Goal: Task Accomplishment & Management: Complete application form

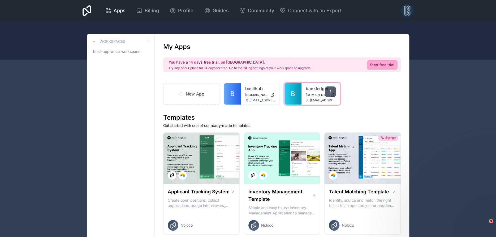
click at [331, 92] on icon at bounding box center [330, 91] width 0 height 0
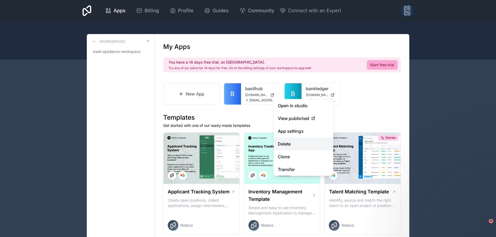
click at [296, 141] on button "Delete" at bounding box center [303, 143] width 59 height 13
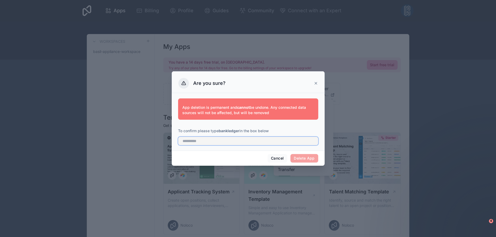
click at [221, 138] on input "text" at bounding box center [248, 140] width 140 height 8
type input "**********"
click at [290, 154] on button "Delete App" at bounding box center [304, 158] width 28 height 8
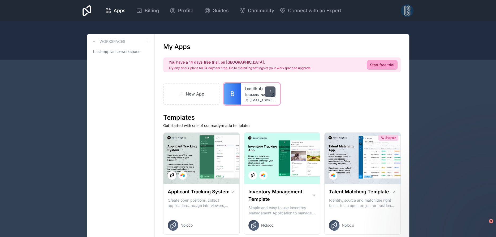
click at [270, 91] on icon at bounding box center [270, 91] width 4 height 4
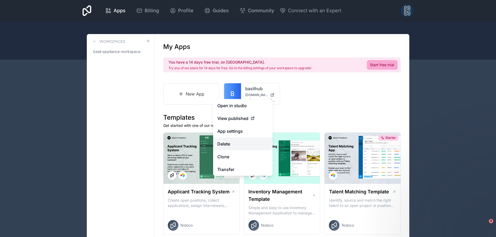
click at [225, 143] on button "Delete" at bounding box center [242, 143] width 59 height 13
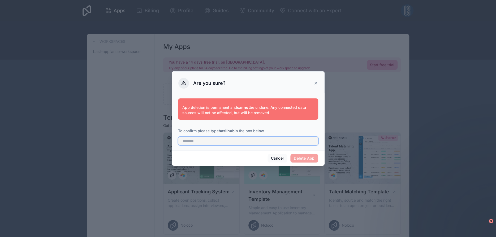
click at [242, 142] on input "text" at bounding box center [248, 140] width 140 height 8
type input "********"
click at [300, 160] on button "Delete App" at bounding box center [304, 158] width 28 height 8
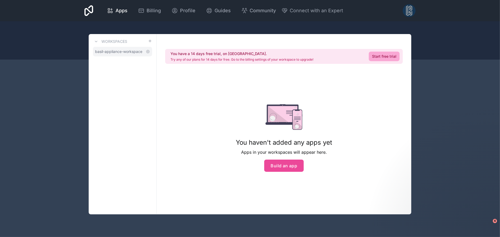
click at [107, 50] on span "basil-appliance-workspace" at bounding box center [118, 51] width 47 height 5
click at [147, 51] on icon at bounding box center [148, 51] width 4 height 4
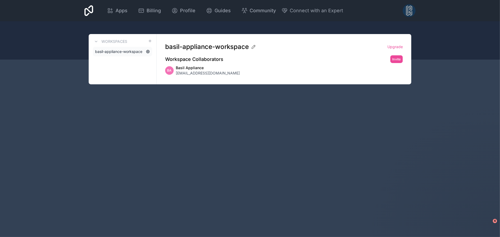
click at [146, 51] on icon at bounding box center [147, 51] width 3 height 3
click at [120, 53] on span "basil-appliance-workspace" at bounding box center [118, 51] width 47 height 5
click at [96, 41] on icon at bounding box center [96, 41] width 4 height 4
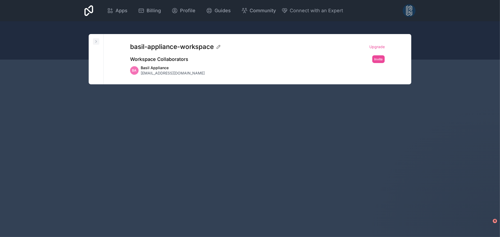
click at [96, 41] on icon at bounding box center [96, 41] width 1 height 2
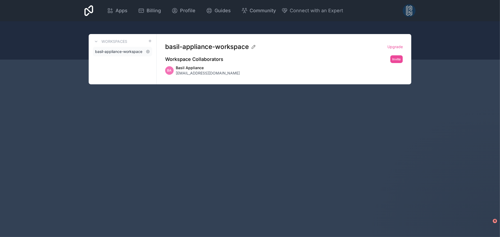
click at [119, 51] on span "basil-appliance-workspace" at bounding box center [118, 51] width 47 height 5
click at [121, 13] on span "Apps" at bounding box center [121, 10] width 12 height 7
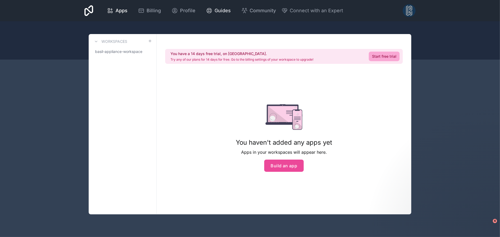
click at [221, 12] on span "Guides" at bounding box center [222, 10] width 16 height 7
click at [111, 11] on icon at bounding box center [112, 12] width 2 height 2
click at [85, 12] on icon at bounding box center [88, 10] width 9 height 11
click at [88, 8] on icon at bounding box center [88, 10] width 9 height 13
click at [124, 51] on span "basil-appliance-workspace" at bounding box center [118, 51] width 47 height 5
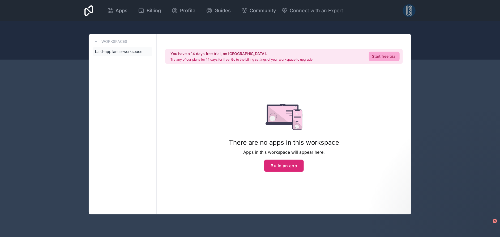
click at [291, 164] on button "Build an app" at bounding box center [284, 165] width 40 height 12
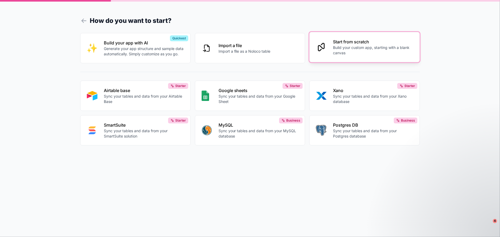
click at [368, 42] on p "Start from scratch" at bounding box center [373, 41] width 80 height 6
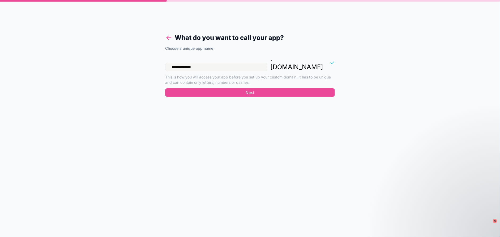
click at [169, 36] on icon at bounding box center [168, 37] width 7 height 7
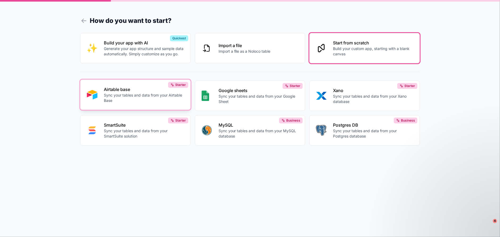
click at [115, 94] on p "Sync your tables and data from your Airtable Base" at bounding box center [144, 97] width 80 height 11
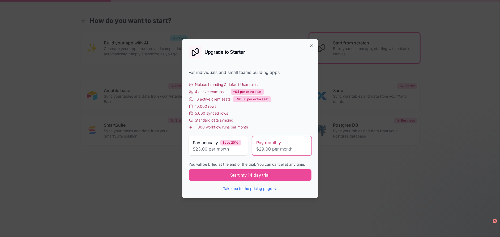
click at [275, 145] on span "$29.00 per month" at bounding box center [281, 148] width 51 height 6
click at [246, 187] on button "Take me to the pricing page →" at bounding box center [250, 188] width 54 height 5
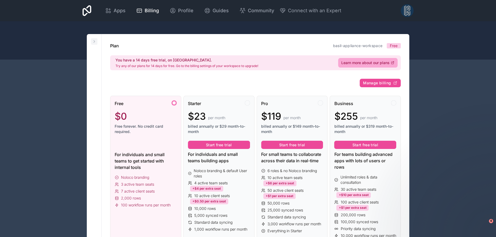
click at [95, 41] on icon at bounding box center [94, 41] width 4 height 4
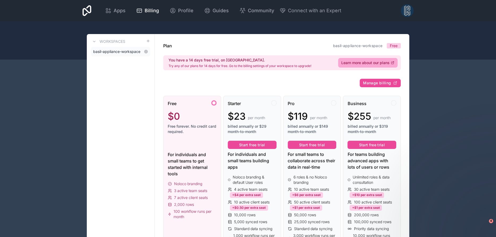
click at [106, 52] on span "basil-appliance-workspace" at bounding box center [116, 51] width 47 height 5
click at [108, 11] on icon at bounding box center [108, 10] width 6 height 6
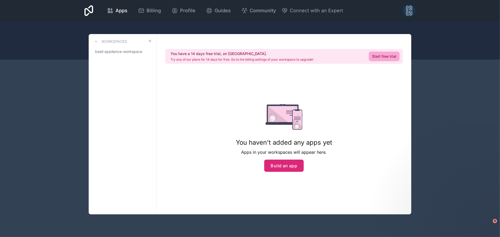
click at [295, 166] on button "Build an app" at bounding box center [284, 165] width 40 height 12
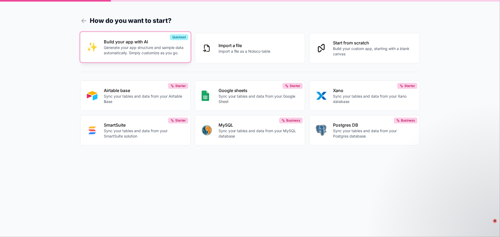
click at [135, 45] on p "Generate your app structure and sample data automatically. Simply customize as …" at bounding box center [144, 50] width 80 height 11
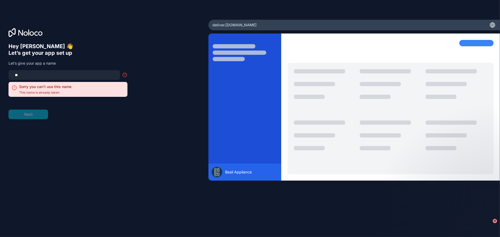
type input "*"
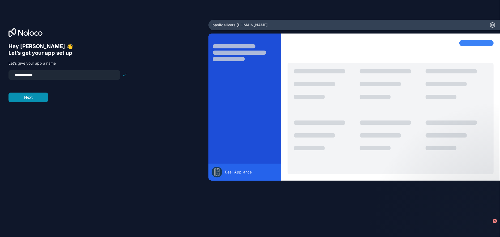
type input "**********"
click at [24, 99] on button "Next" at bounding box center [28, 97] width 40 height 10
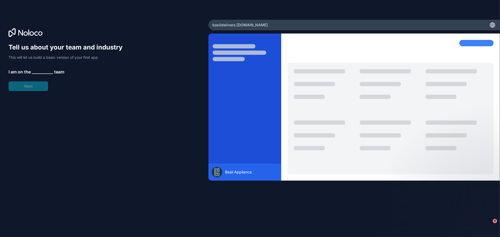
click at [45, 72] on span "__________" at bounding box center [42, 71] width 21 height 6
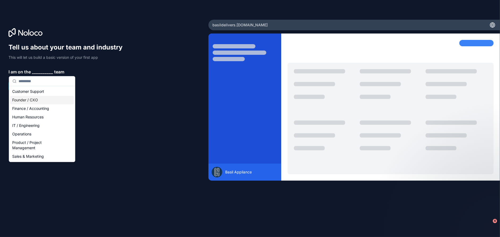
click at [27, 98] on div "Founder / CXO" at bounding box center [42, 100] width 64 height 8
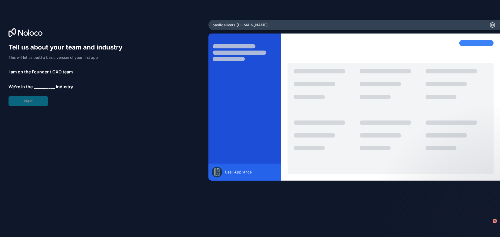
click at [38, 87] on span "__________" at bounding box center [44, 86] width 21 height 6
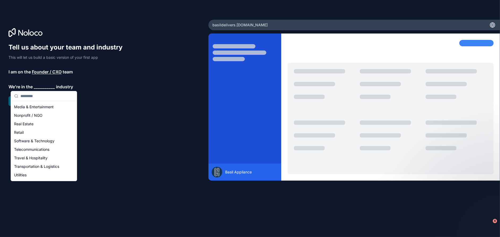
scroll to position [94, 0]
click at [38, 164] on div "Transportation & Logistics" at bounding box center [44, 165] width 64 height 8
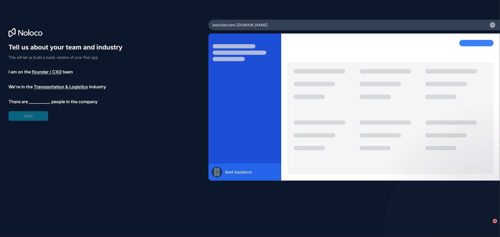
click at [44, 101] on span "__________" at bounding box center [39, 101] width 21 height 6
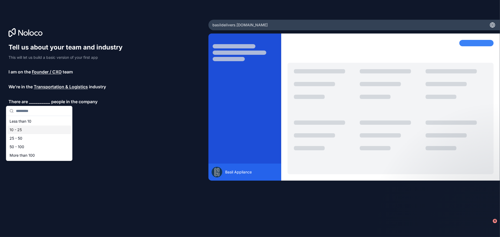
click at [18, 130] on div "10 - 25" at bounding box center [39, 129] width 64 height 8
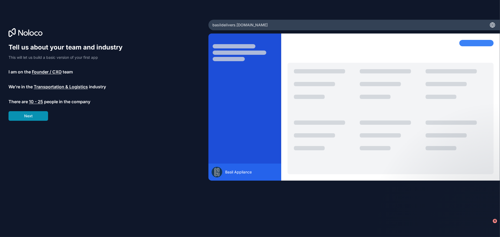
click at [23, 116] on button "Next" at bounding box center [28, 116] width 40 height 10
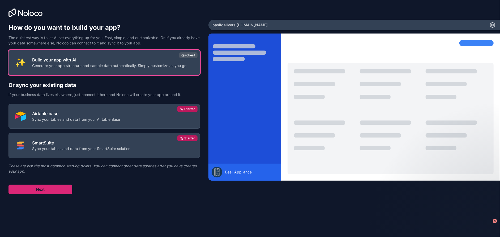
click at [41, 186] on button "Next" at bounding box center [40, 189] width 64 height 10
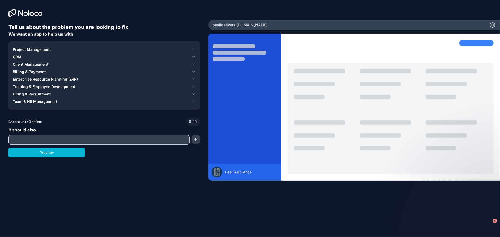
click at [192, 48] on icon "button" at bounding box center [193, 49] width 4 height 4
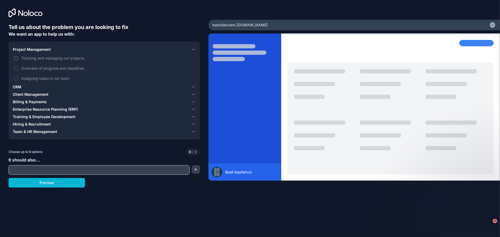
click at [32, 59] on span "Tracking and managing our projects" at bounding box center [107, 58] width 173 height 6
click at [18, 59] on button "Tracking and managing our projects" at bounding box center [16, 58] width 4 height 4
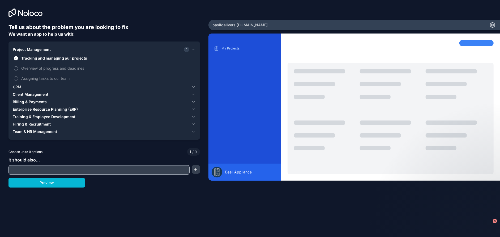
click at [30, 70] on span "Overview of progress and deadlines" at bounding box center [107, 68] width 173 height 6
click at [18, 70] on button "Overview of progress and deadlines" at bounding box center [16, 68] width 4 height 4
click at [31, 78] on span "Assigning tasks to our team" at bounding box center [107, 78] width 173 height 6
click at [18, 78] on button "Assigning tasks to our team" at bounding box center [16, 78] width 4 height 4
click at [193, 87] on icon "button" at bounding box center [193, 86] width 2 height 1
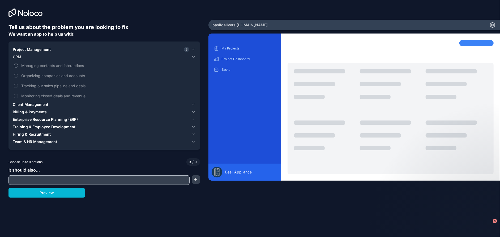
click at [50, 65] on span "Managing contacts and interactions" at bounding box center [107, 66] width 173 height 6
click at [18, 65] on button "Managing contacts and interactions" at bounding box center [16, 65] width 4 height 4
click at [48, 75] on span "Organizing companies and accounts" at bounding box center [107, 76] width 173 height 6
click at [18, 75] on button "Organizing companies and accounts" at bounding box center [16, 76] width 4 height 4
click at [45, 96] on span "Monitoring closed deals and revenue" at bounding box center [107, 96] width 173 height 6
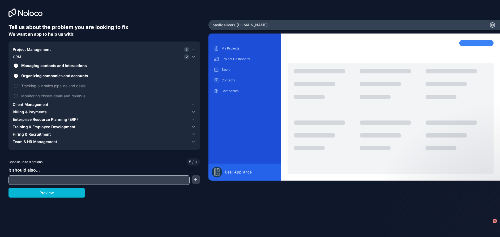
click at [18, 96] on button "Monitoring closed deals and revenue" at bounding box center [16, 96] width 4 height 4
click at [47, 87] on span "Tracking our sales pipeline and deals" at bounding box center [107, 86] width 173 height 6
click at [18, 87] on button "Tracking our sales pipeline and deals" at bounding box center [16, 86] width 4 height 4
click at [195, 104] on icon "button" at bounding box center [193, 104] width 4 height 4
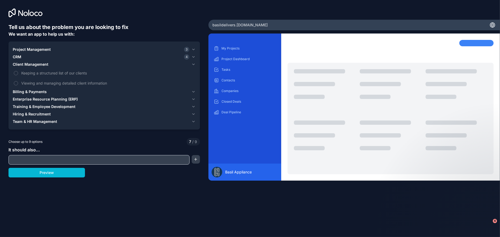
click at [41, 91] on span "Billing & Payments" at bounding box center [30, 91] width 34 height 5
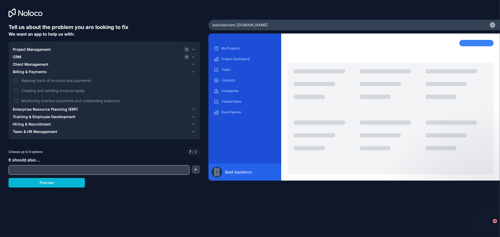
click at [37, 108] on span "Enterprise Resource Planning (ERP)" at bounding box center [45, 108] width 65 height 5
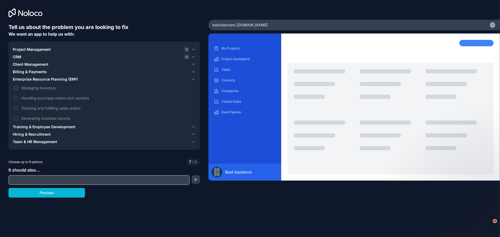
click at [42, 88] on span "Managing inventory" at bounding box center [107, 88] width 173 height 6
click at [18, 88] on button "Managing inventory" at bounding box center [16, 88] width 4 height 4
click at [40, 106] on span "Tracking and fulfilling sales orders" at bounding box center [107, 108] width 173 height 6
click at [18, 106] on button "Tracking and fulfilling sales orders" at bounding box center [16, 108] width 4 height 4
click at [40, 117] on span "Generating business reports" at bounding box center [107, 118] width 173 height 6
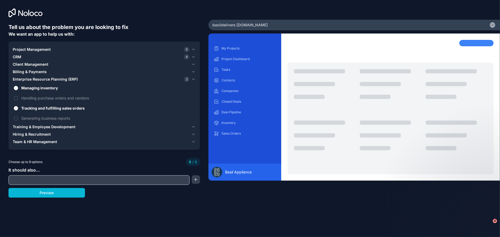
click at [24, 179] on input "text" at bounding box center [99, 179] width 178 height 7
type input "**********"
click at [195, 179] on button "button" at bounding box center [196, 179] width 8 height 8
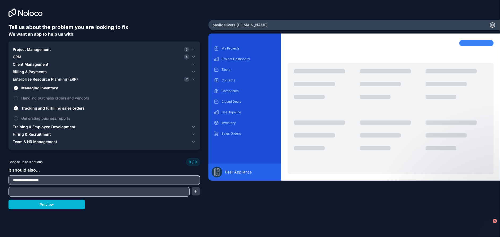
click at [128, 192] on input "text" at bounding box center [99, 191] width 178 height 7
type input "**********"
click at [197, 193] on button "button" at bounding box center [196, 191] width 8 height 8
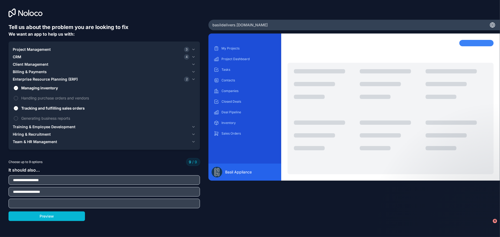
click at [45, 199] on input "text" at bounding box center [104, 202] width 189 height 7
type input "*******"
click at [71, 180] on input "**********" at bounding box center [104, 179] width 189 height 7
click at [52, 217] on button "Preview" at bounding box center [46, 216] width 76 height 10
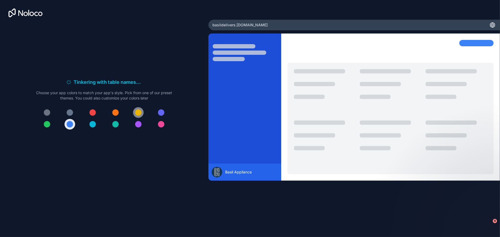
click at [134, 111] on button at bounding box center [138, 112] width 11 height 11
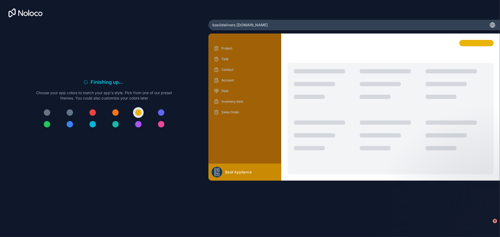
drag, startPoint x: 63, startPoint y: 23, endPoint x: 77, endPoint y: 44, distance: 25.2
